Goal: Task Accomplishment & Management: Manage account settings

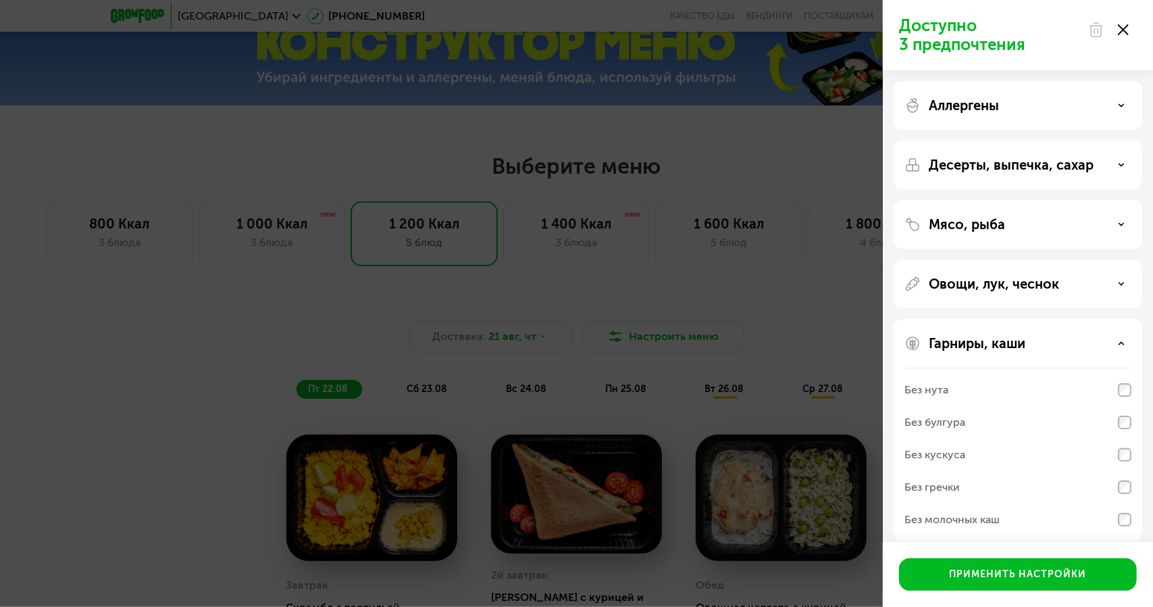
click at [1128, 28] on icon at bounding box center [1123, 29] width 11 height 11
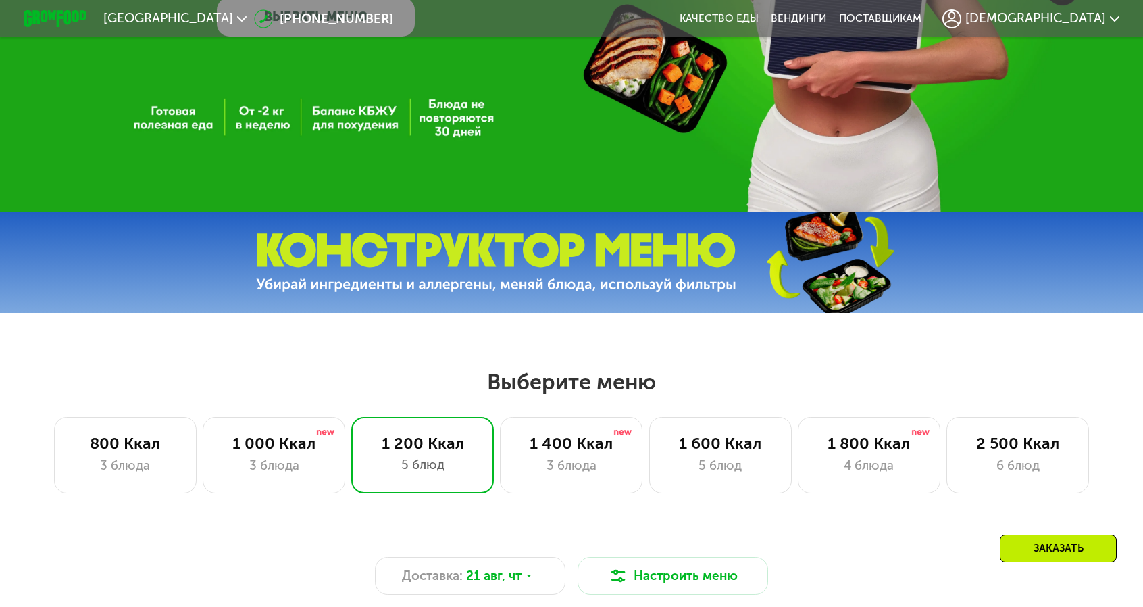
scroll to position [270, 0]
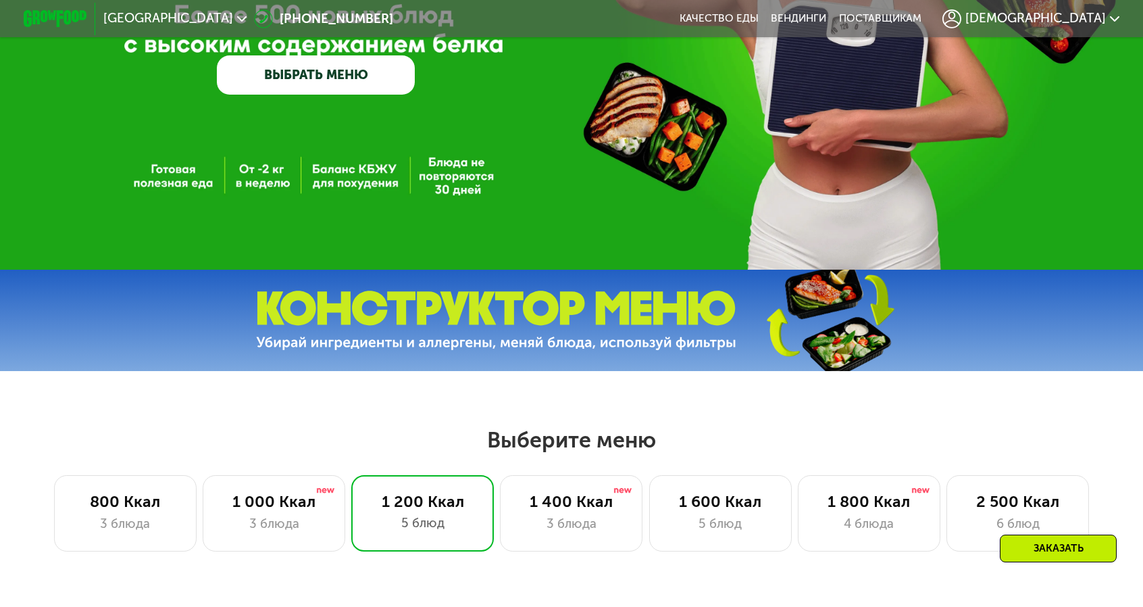
click at [1003, 13] on span "[DEMOGRAPHIC_DATA]" at bounding box center [1035, 18] width 141 height 13
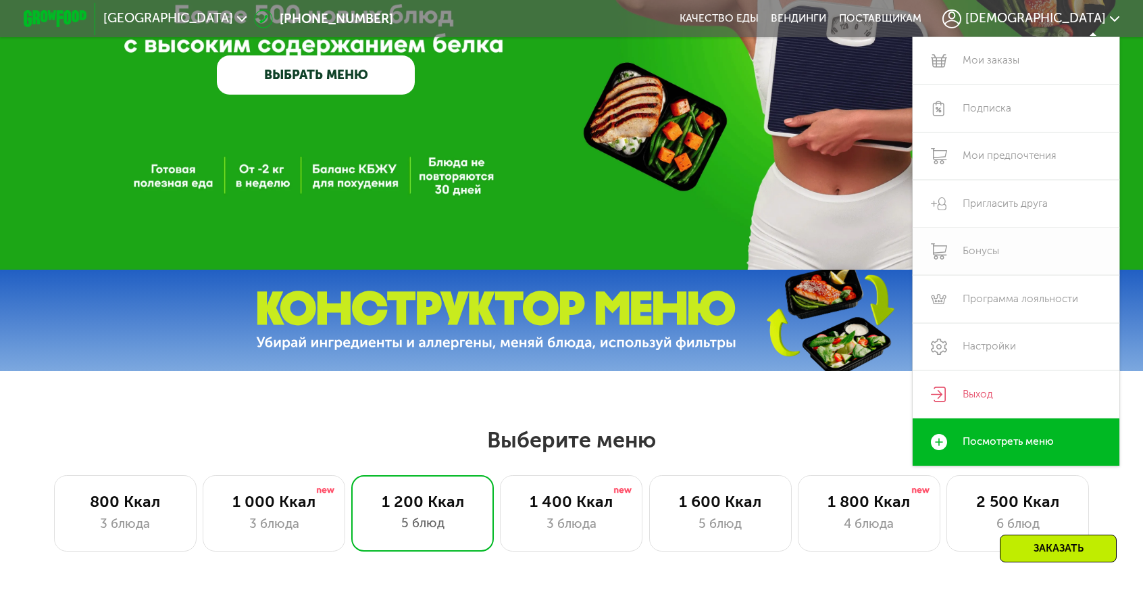
click at [930, 228] on link "Бонусы" at bounding box center [1016, 252] width 207 height 48
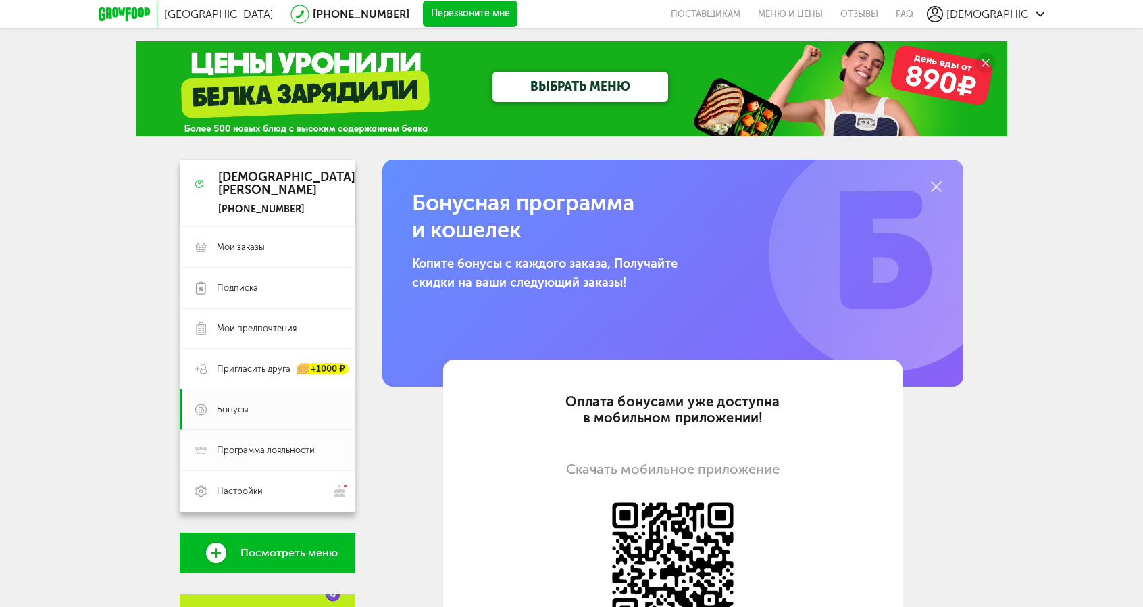
click at [232, 454] on span "Программа лояльности" at bounding box center [266, 450] width 98 height 12
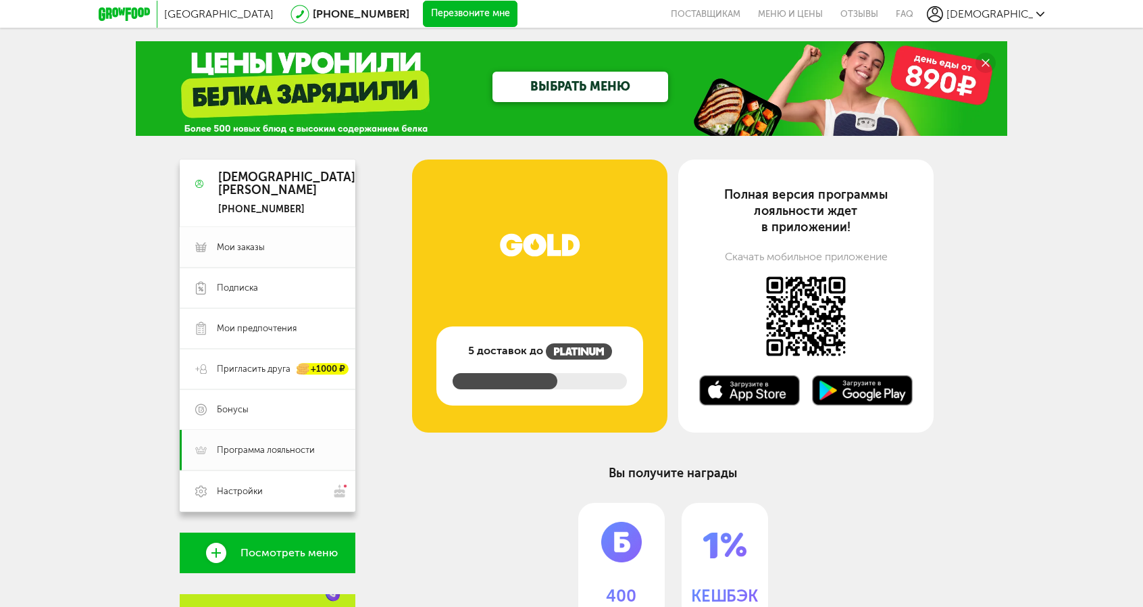
click at [232, 253] on span "Мои заказы" at bounding box center [241, 247] width 48 height 12
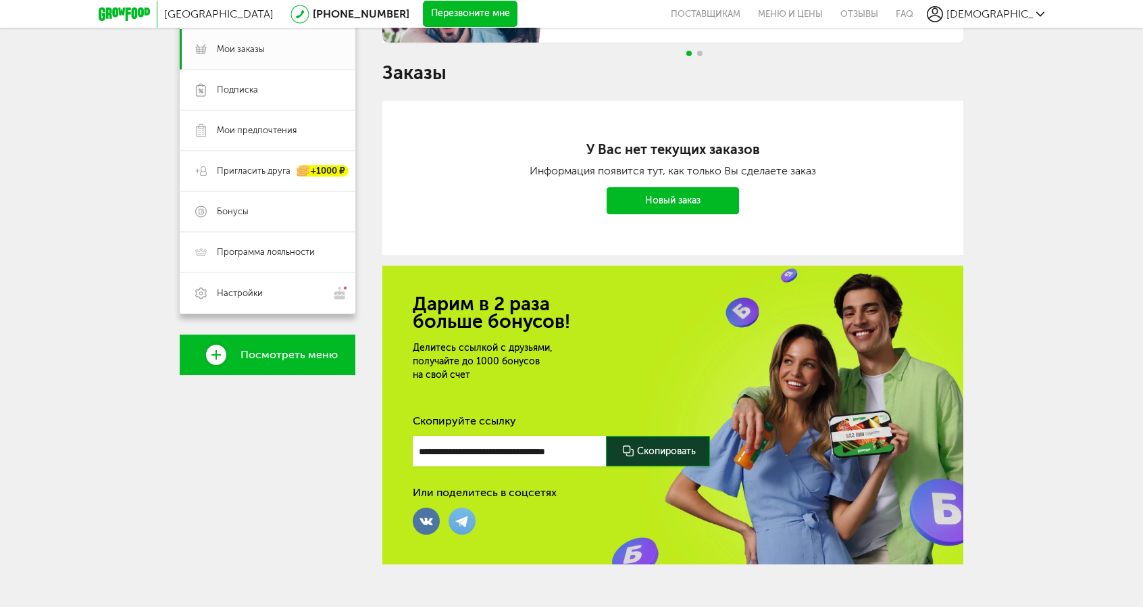
scroll to position [209, 0]
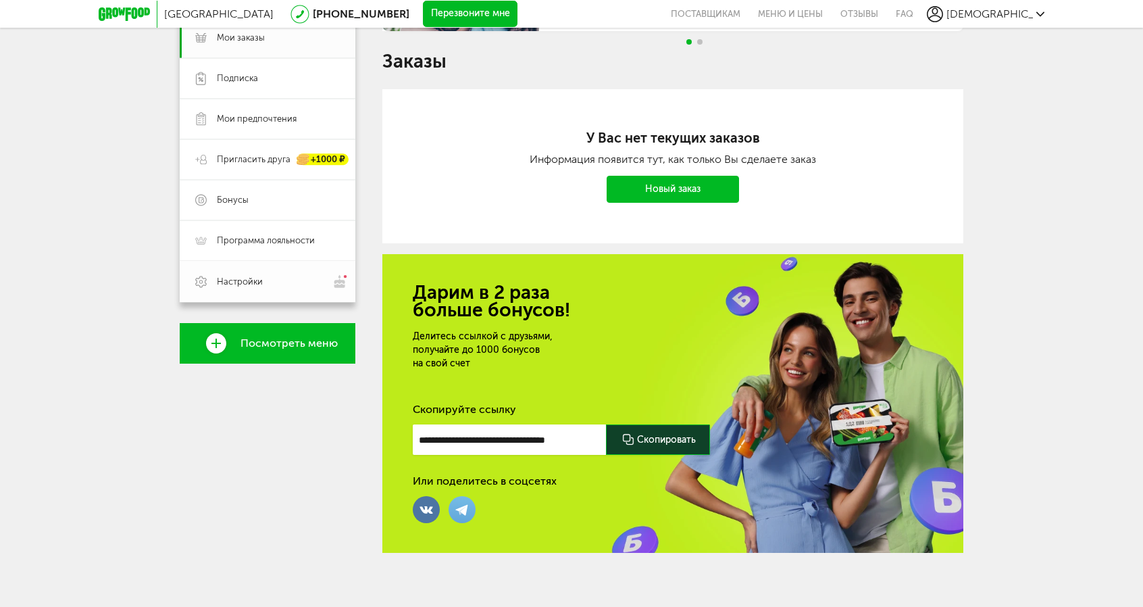
click at [230, 280] on span "Настройки" at bounding box center [240, 282] width 46 height 12
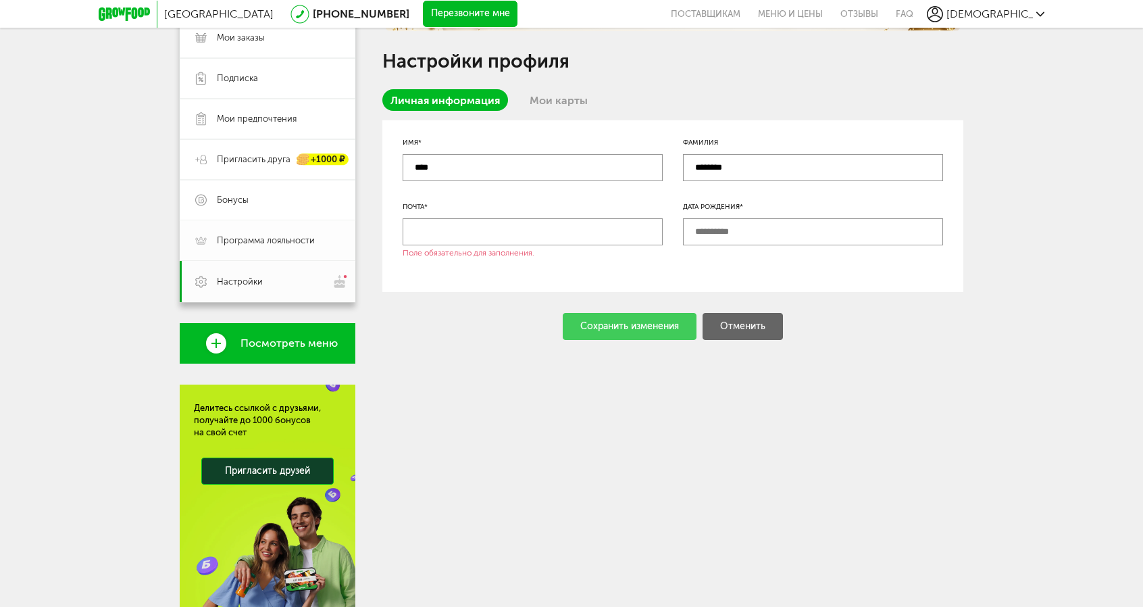
click at [240, 236] on span "Программа лояльности" at bounding box center [266, 240] width 98 height 12
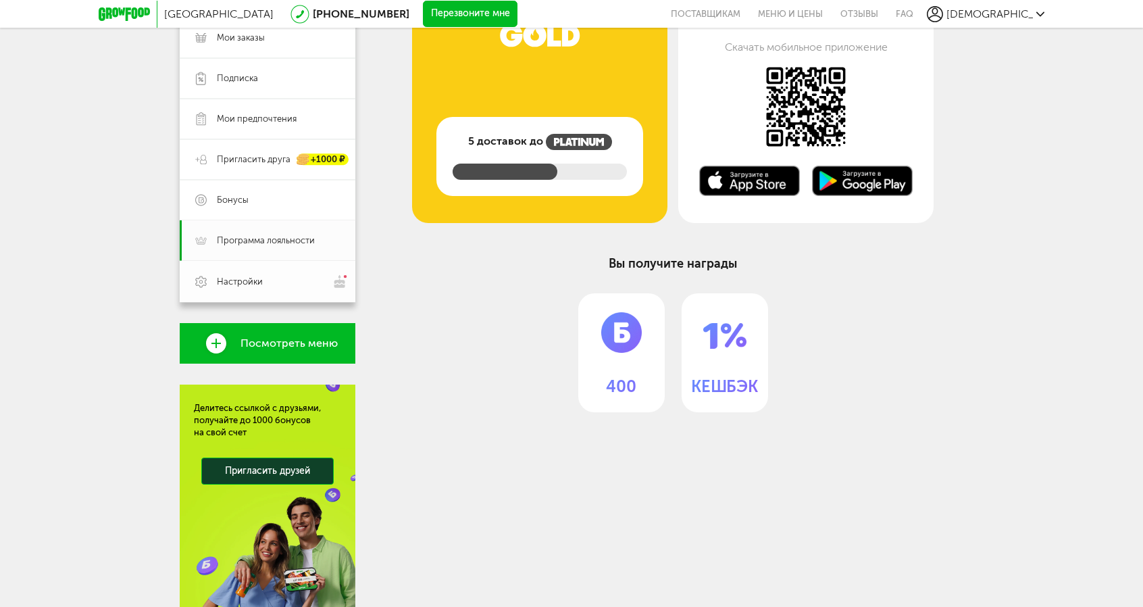
click at [238, 278] on span "Настройки" at bounding box center [240, 282] width 46 height 12
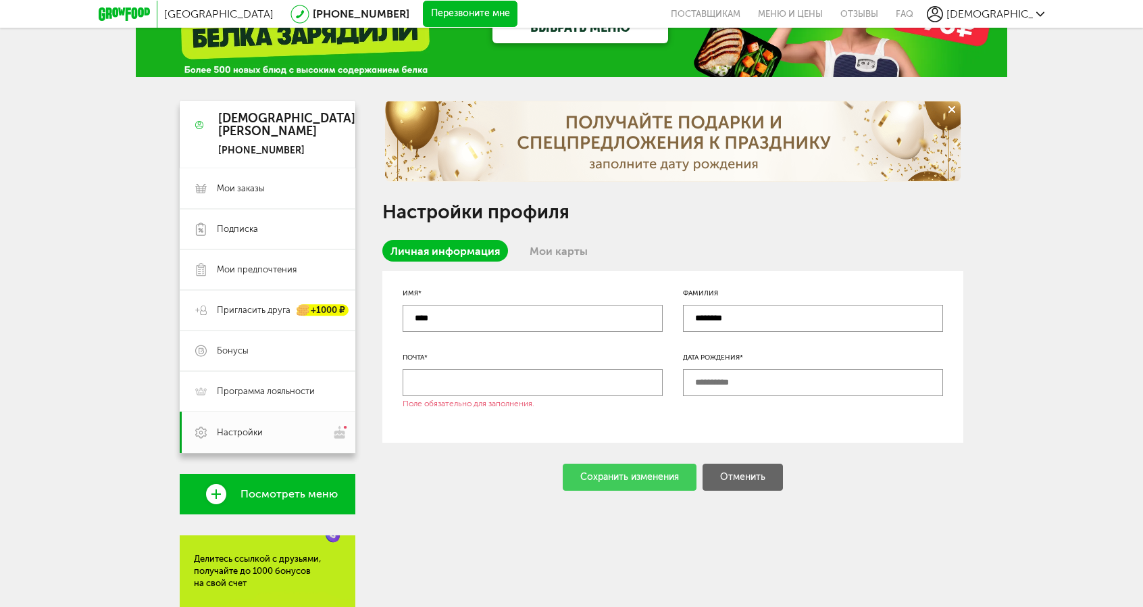
scroll to position [7, 0]
